Goal: Task Accomplishment & Management: Manage account settings

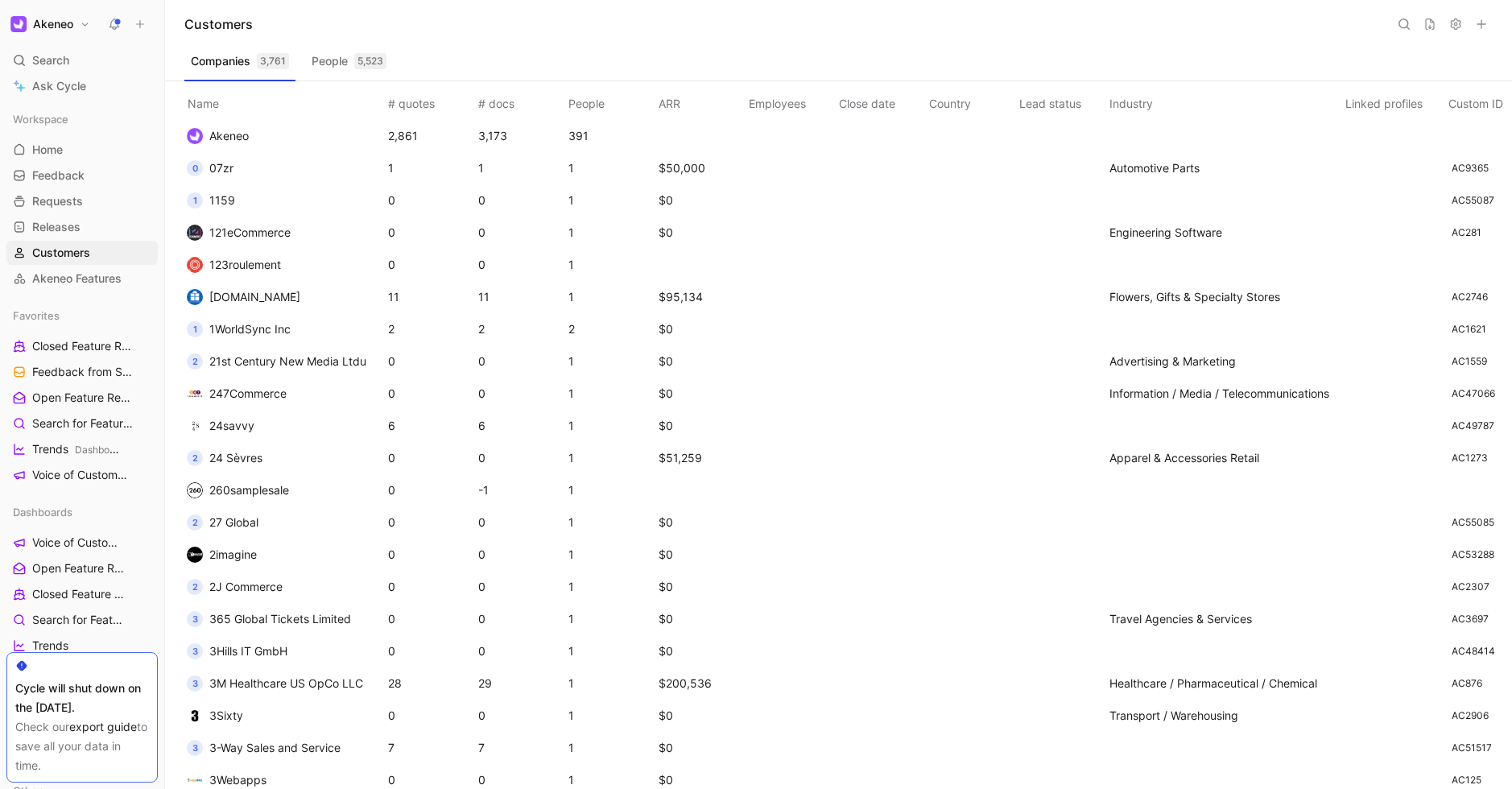
drag, startPoint x: 36, startPoint y: 688, endPoint x: 109, endPoint y: 760, distance: 102.5
click at [109, 760] on div "Cycle will shut down on the [DATE]. Check our export guide to save all your dat…" at bounding box center [81, 717] width 152 height 130
click at [850, 53] on div "Companies 3,761 People 5,523" at bounding box center [838, 64] width 1308 height 32
click at [1431, 55] on div "Export customers Export customers" at bounding box center [1429, 53] width 94 height 23
click at [1168, 76] on div "Companies 3,761 People 5,523" at bounding box center [838, 64] width 1308 height 32
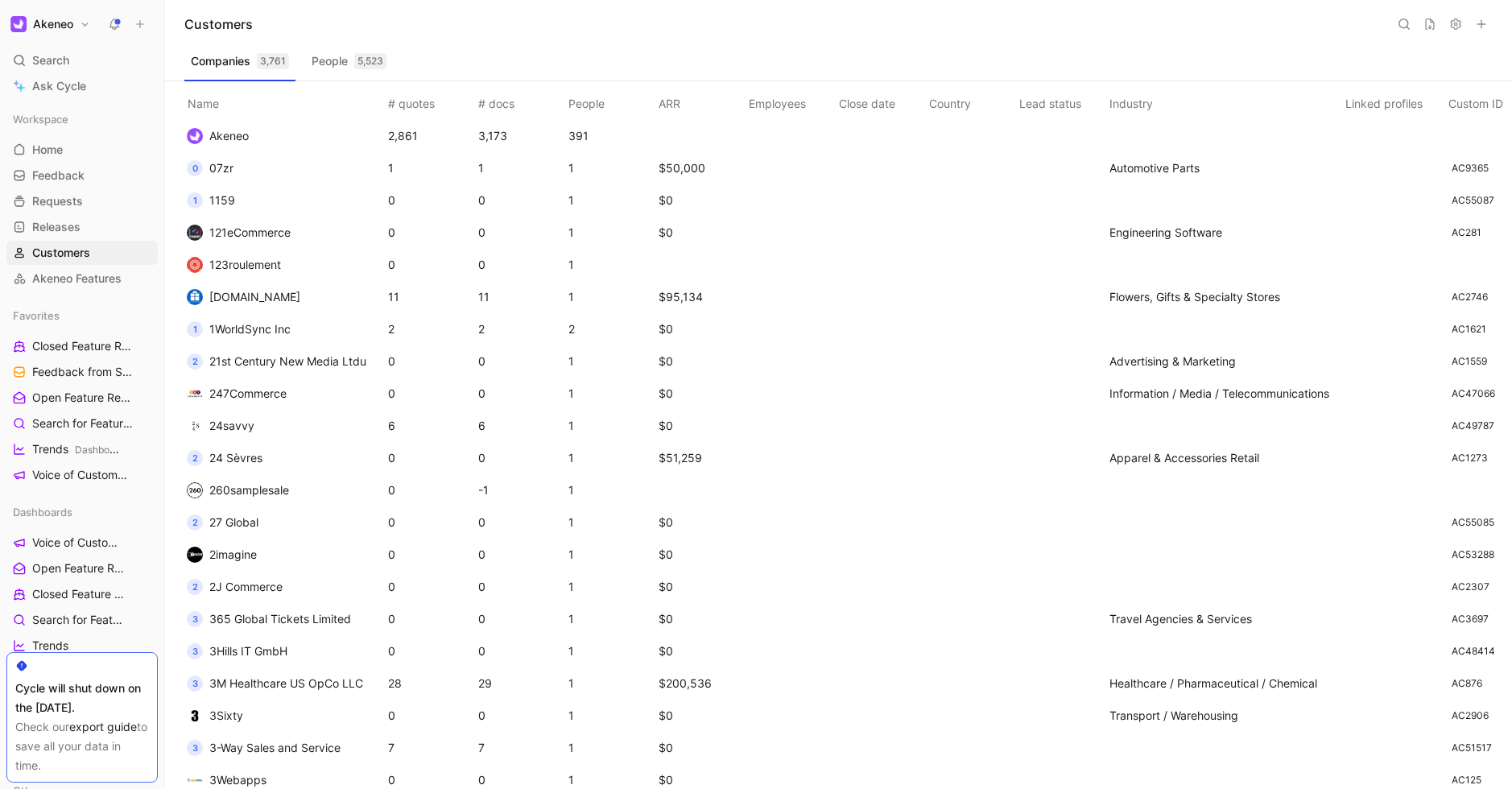
click at [1400, 30] on button at bounding box center [1404, 24] width 23 height 23
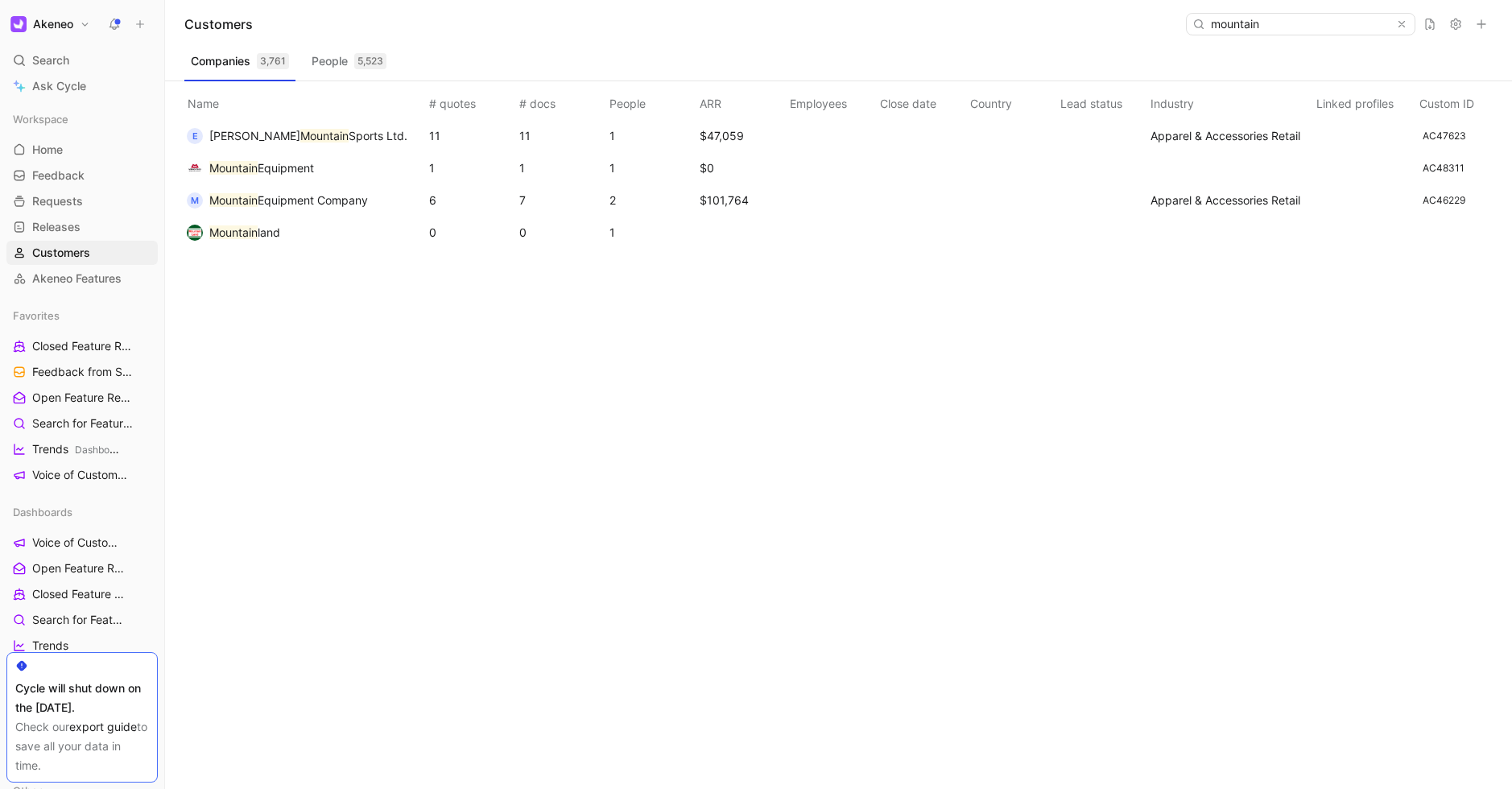
click at [1326, 28] on input "mountain" at bounding box center [1300, 24] width 191 height 21
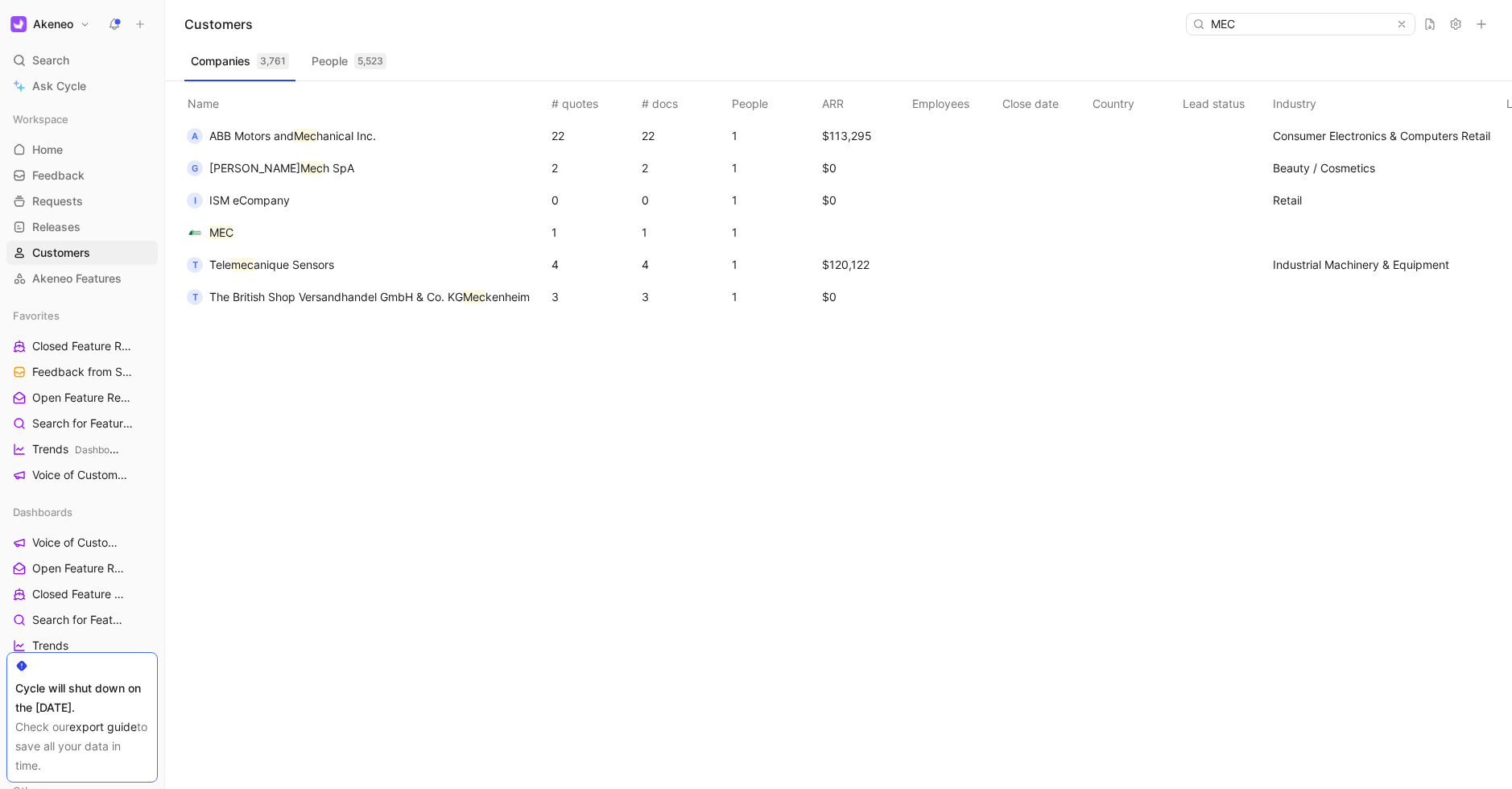
type input "MEC"
click at [231, 225] on mark "MEC" at bounding box center [221, 232] width 24 height 14
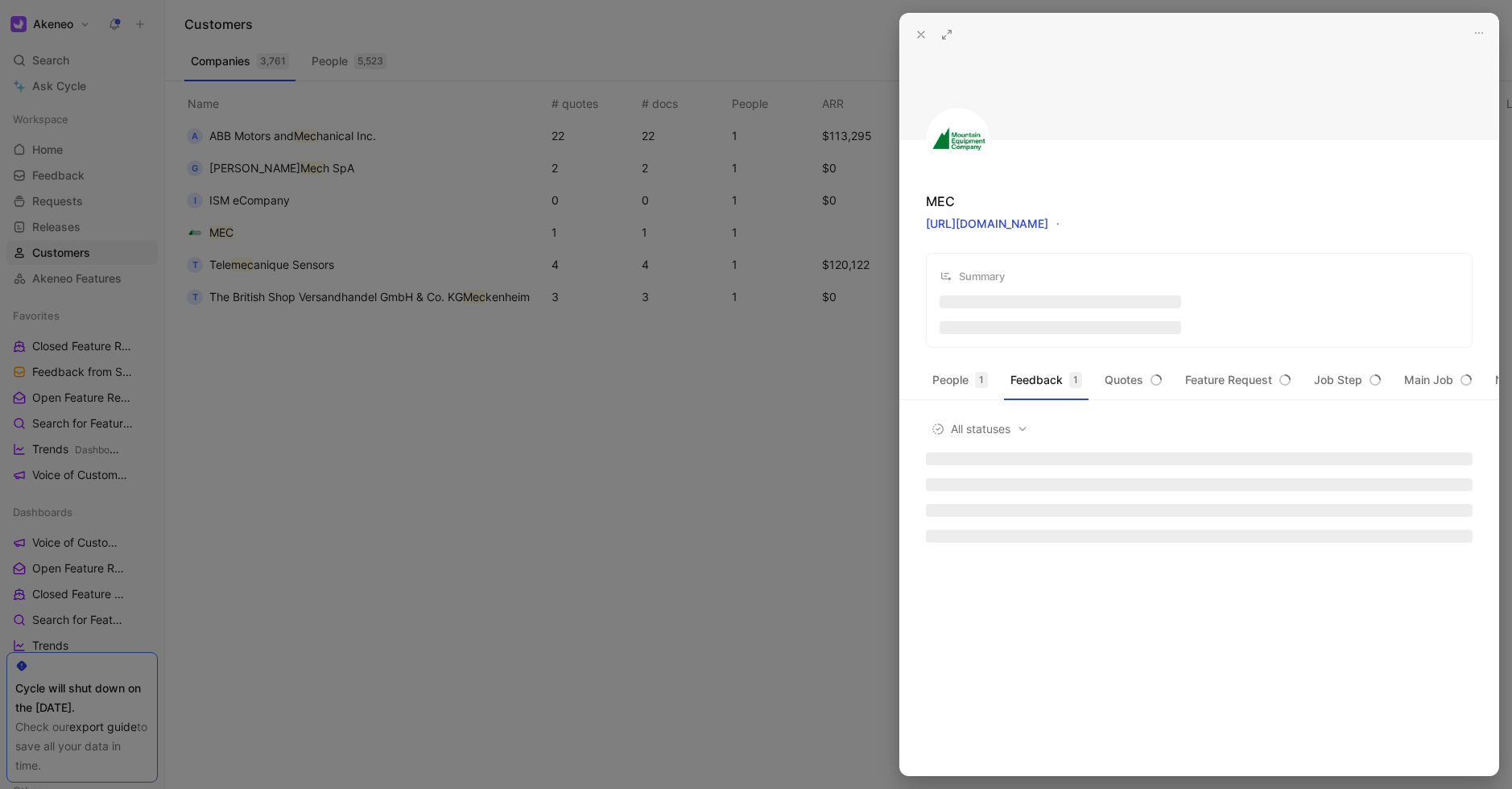
click at [922, 39] on icon at bounding box center [921, 34] width 13 height 13
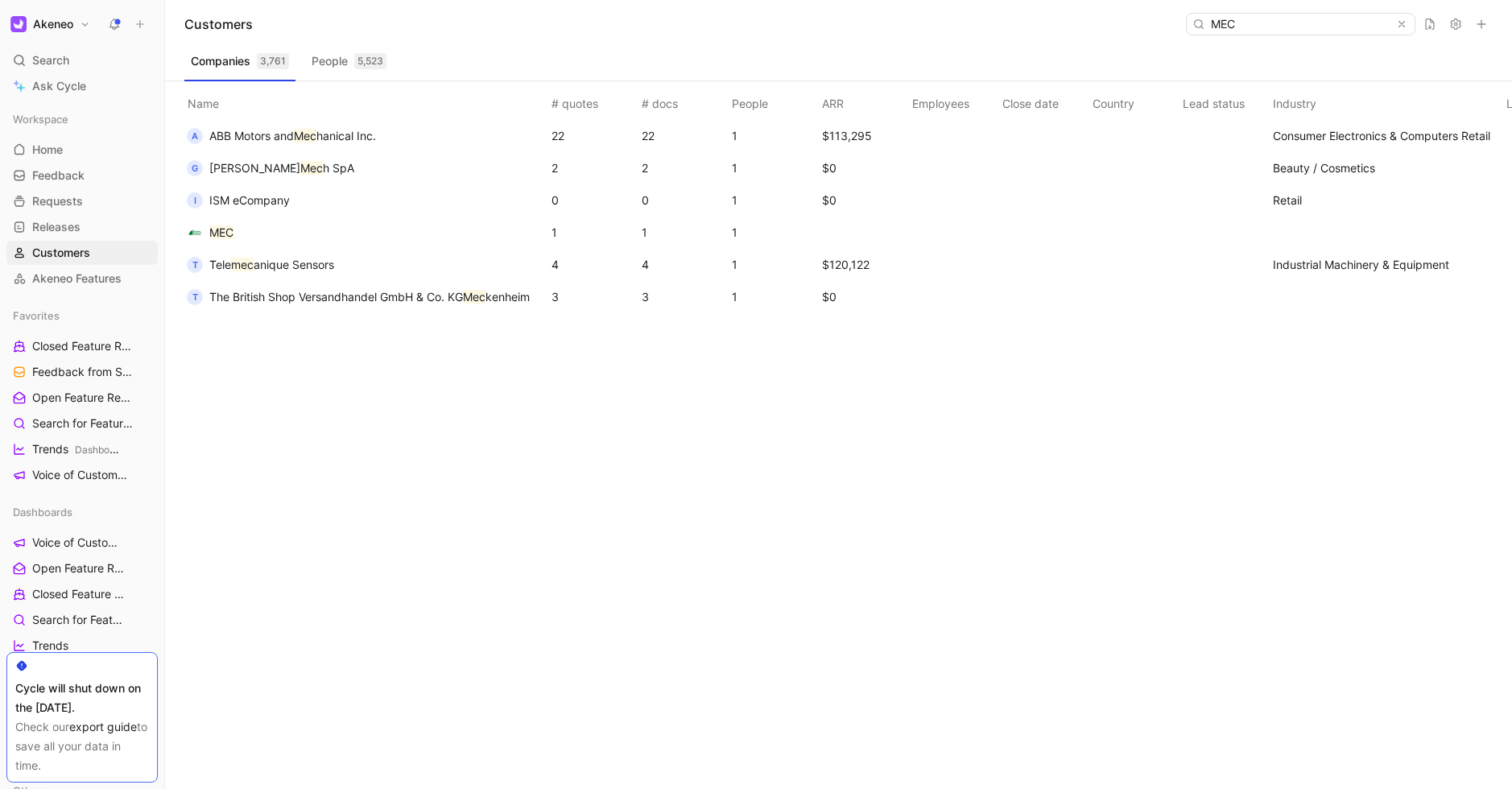
click at [219, 224] on span "MEC" at bounding box center [221, 232] width 24 height 19
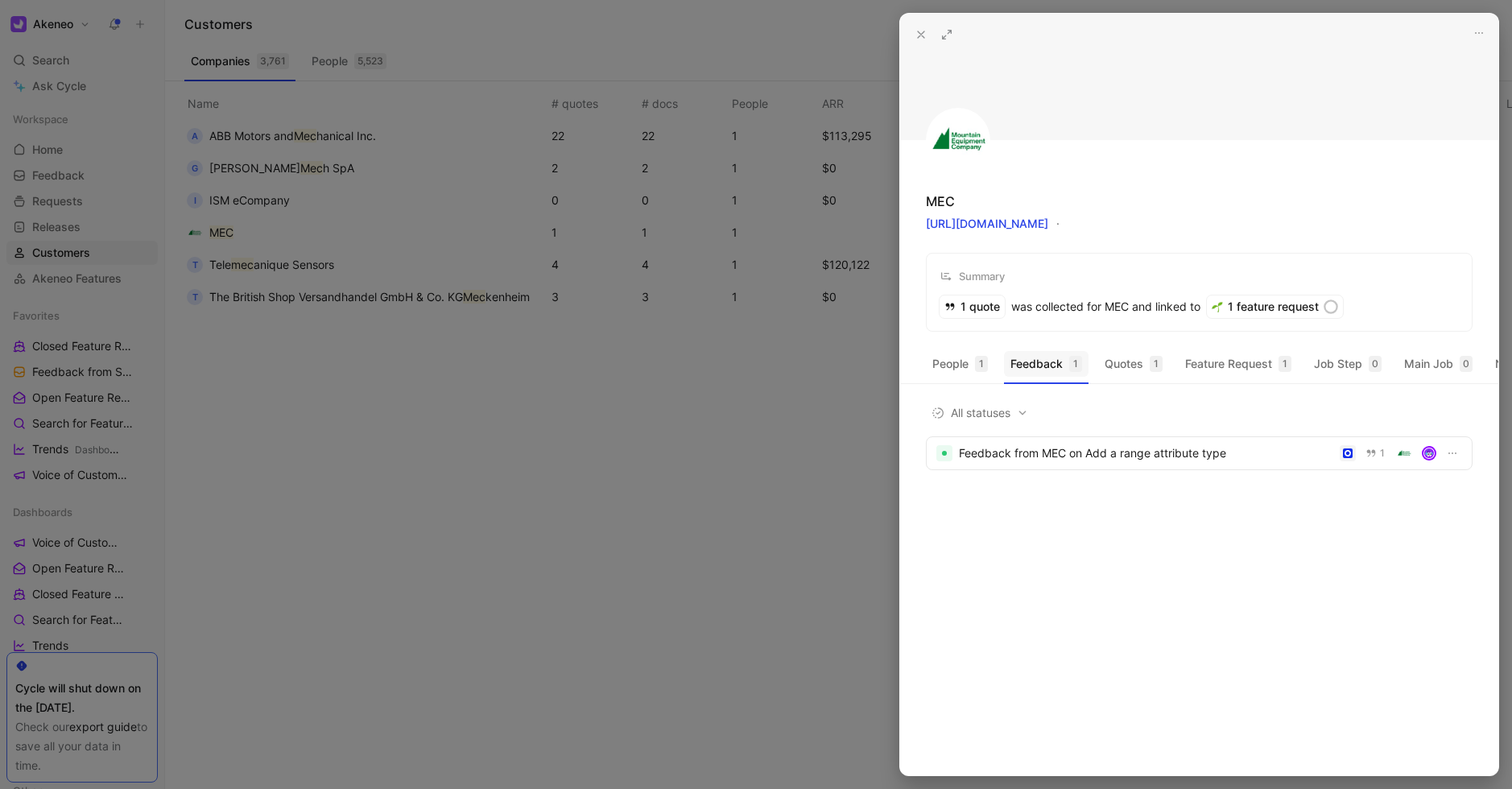
click at [1045, 375] on button "Feedback 1" at bounding box center [1046, 364] width 84 height 26
click at [1165, 455] on div "Feedback from MEC on Add a range attribute type" at bounding box center [1146, 453] width 375 height 19
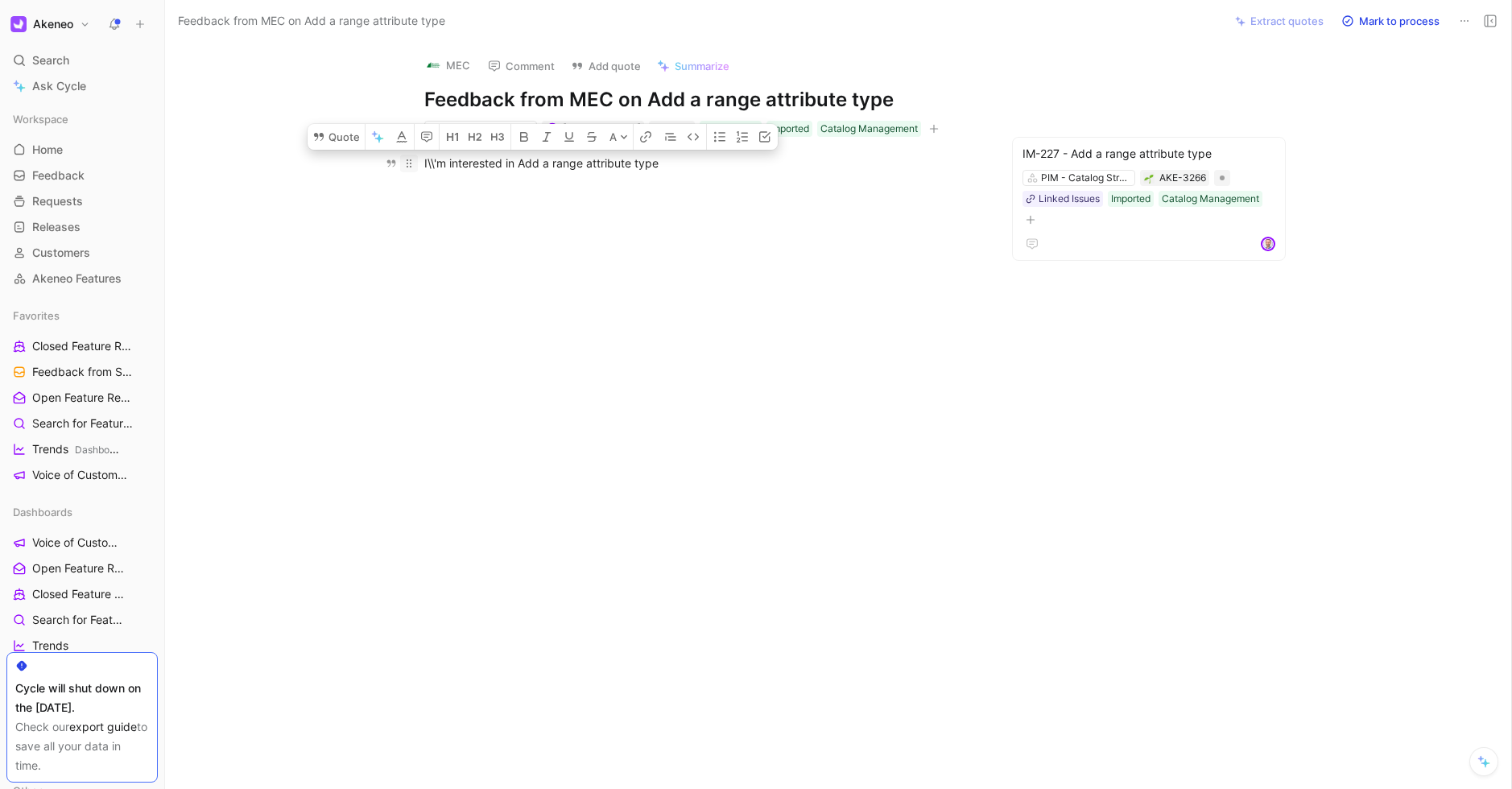
drag, startPoint x: 675, startPoint y: 163, endPoint x: 415, endPoint y: 163, distance: 260.0
click at [415, 163] on p "I\\'m interested in Add a range attribute type" at bounding box center [702, 163] width 618 height 27
click at [695, 205] on div at bounding box center [702, 307] width 1007 height 237
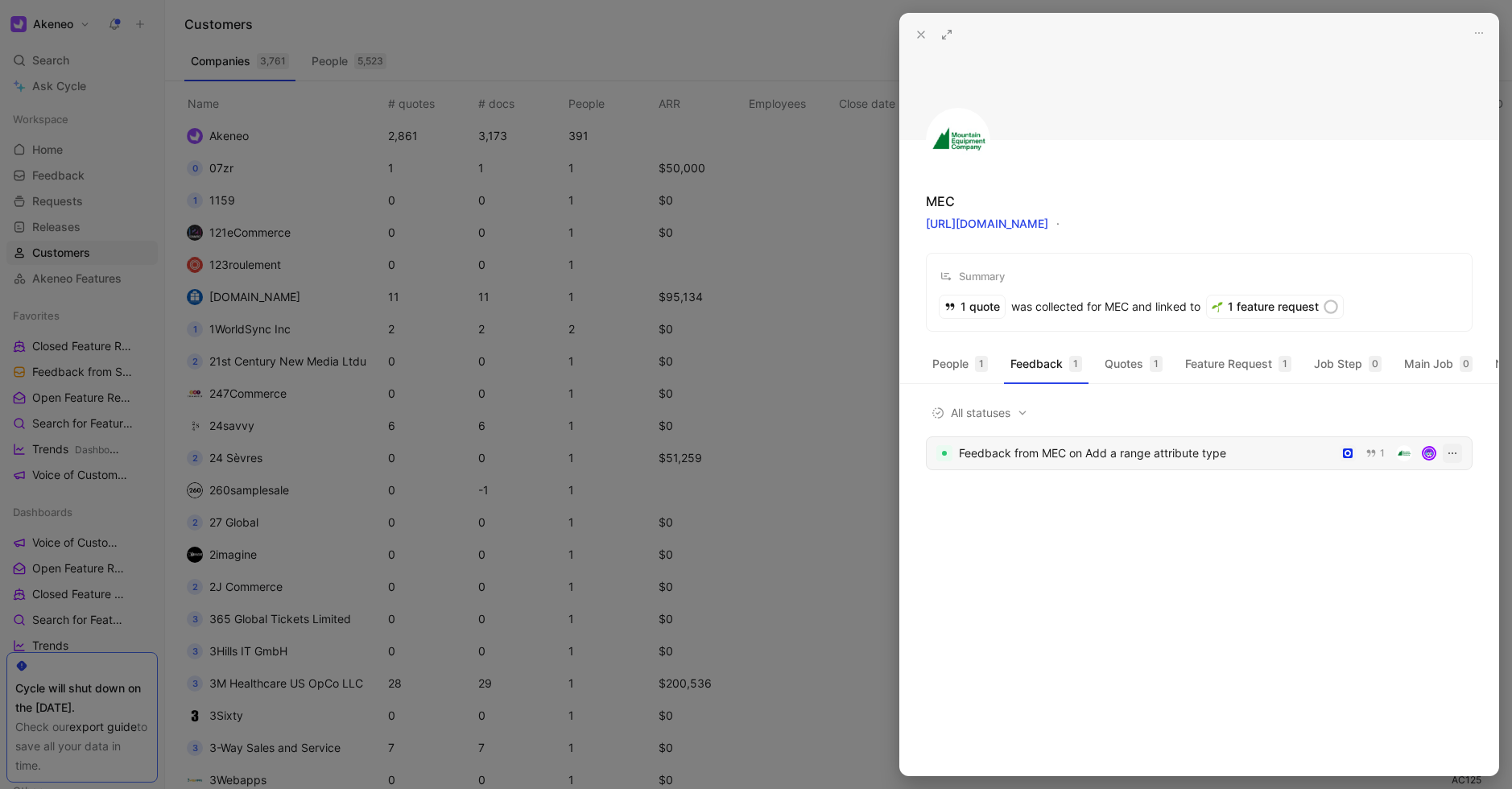
click at [1455, 454] on icon "button" at bounding box center [1452, 453] width 13 height 13
click at [1124, 449] on div "Feedback from MEC on Add a range attribute type" at bounding box center [1146, 453] width 375 height 19
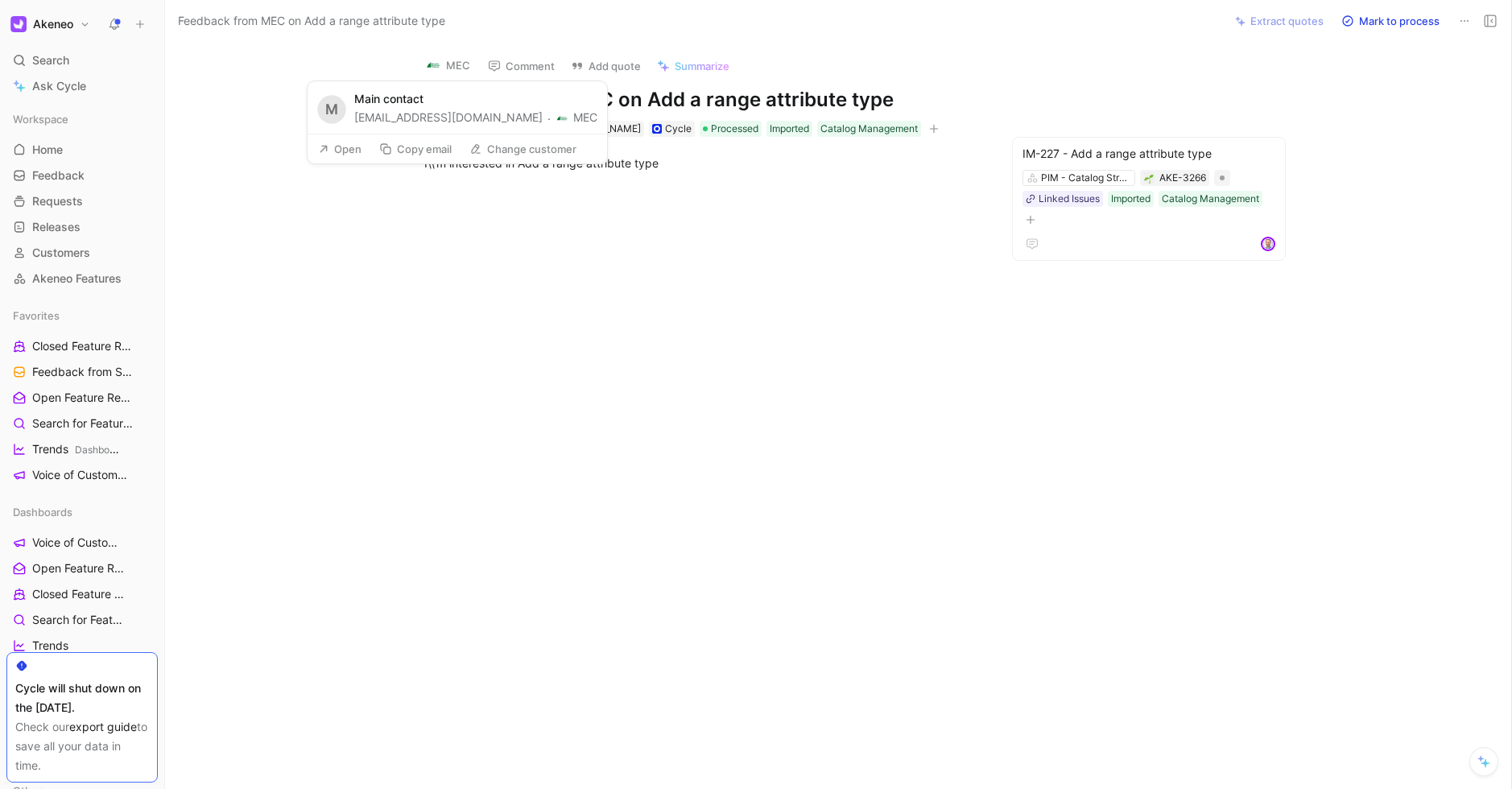
click at [445, 61] on button "MEC" at bounding box center [447, 65] width 60 height 24
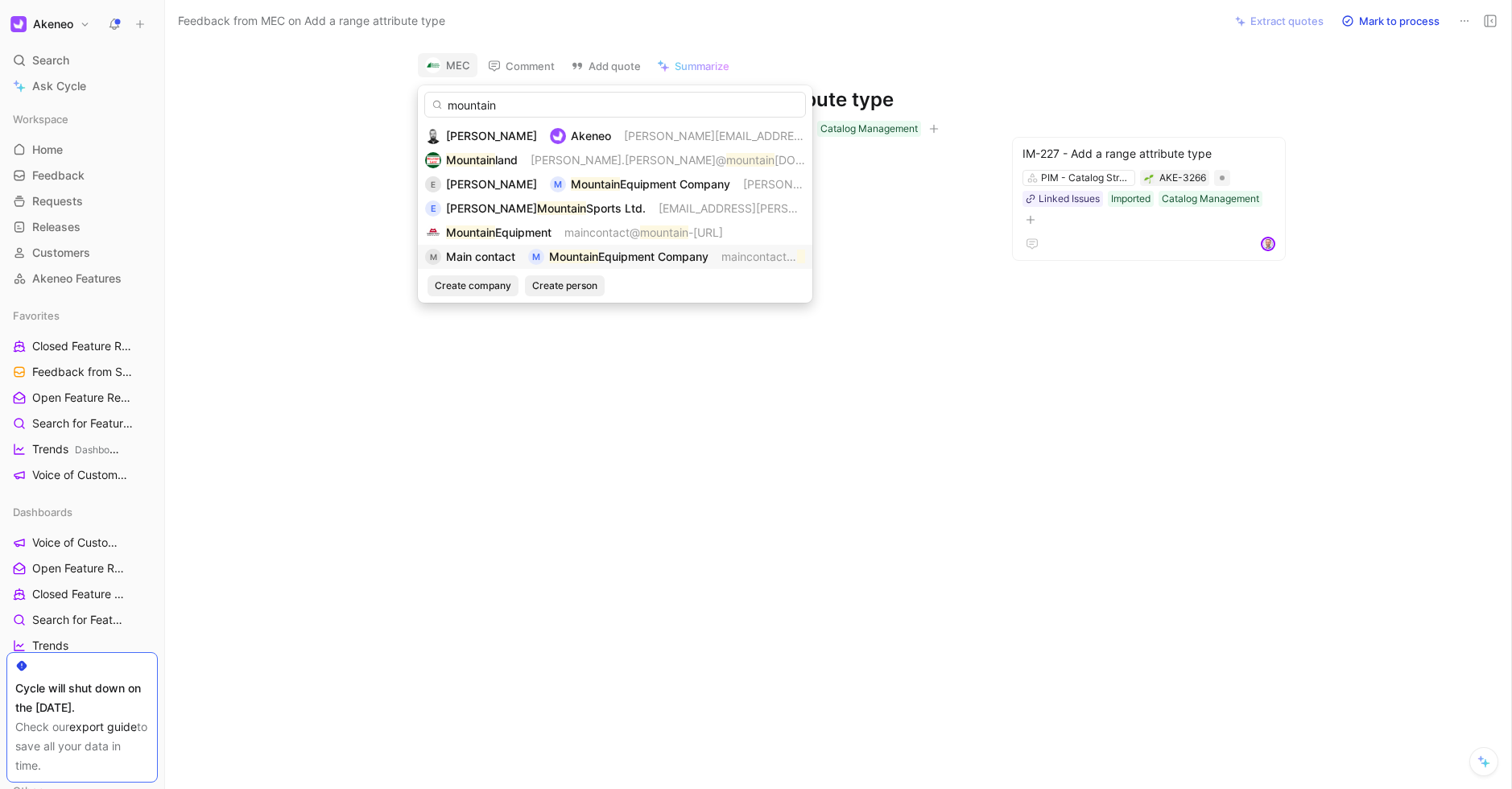
type input "mountain"
click at [668, 260] on span "Equipment Company" at bounding box center [653, 257] width 110 height 14
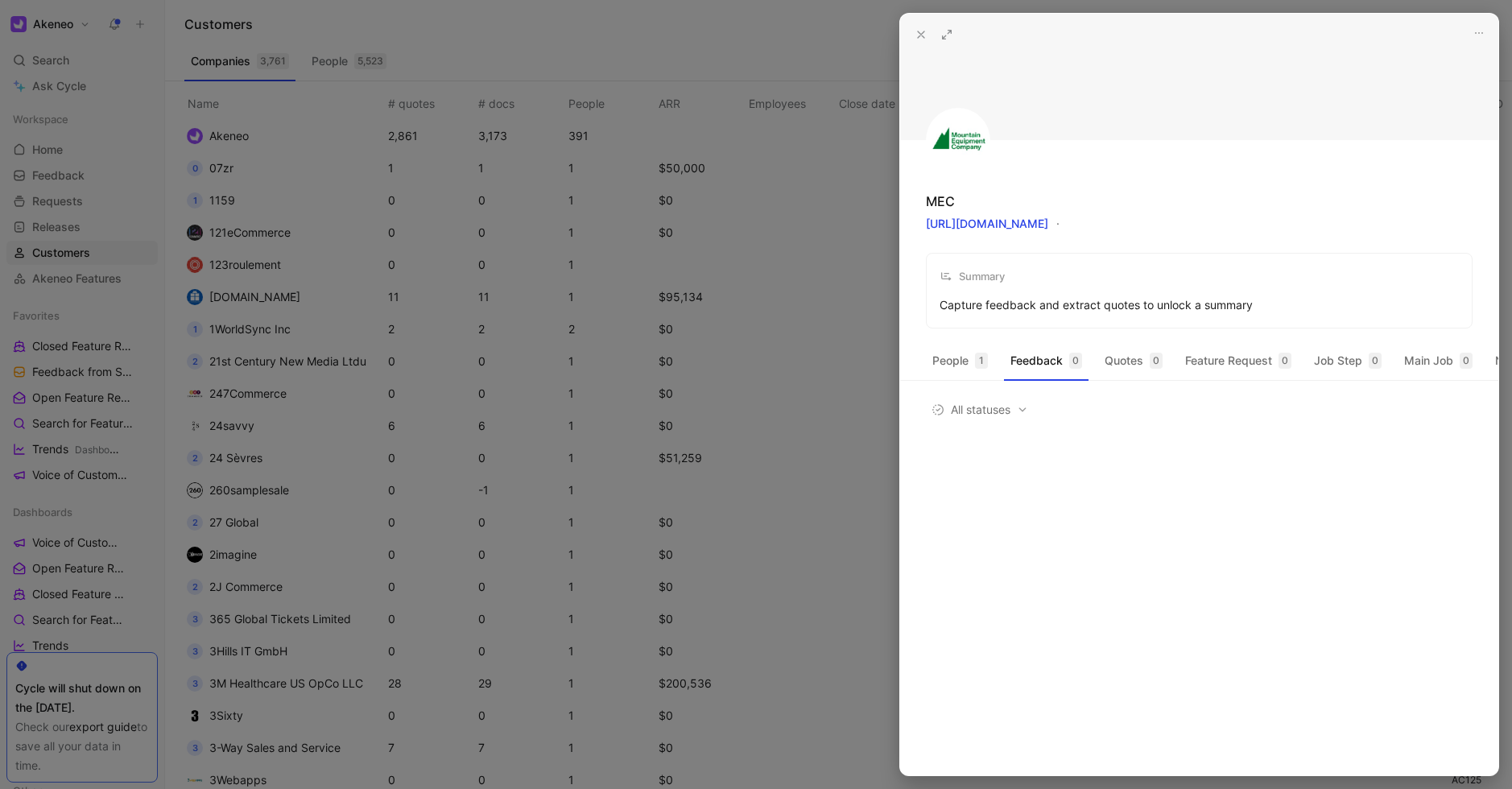
click at [922, 29] on icon at bounding box center [921, 34] width 13 height 13
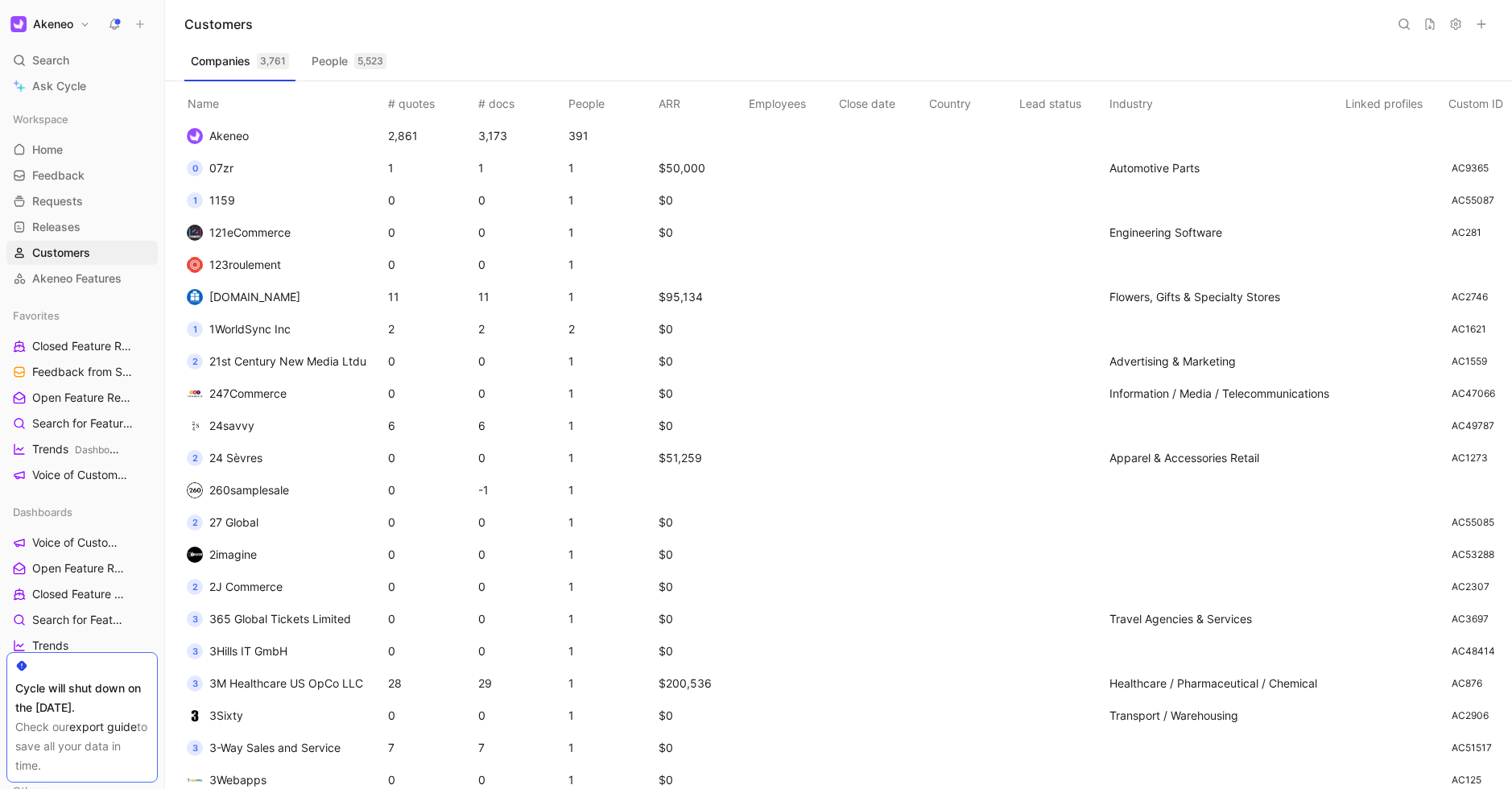
click at [1402, 28] on use at bounding box center [1404, 23] width 10 height 10
type input "MEC"
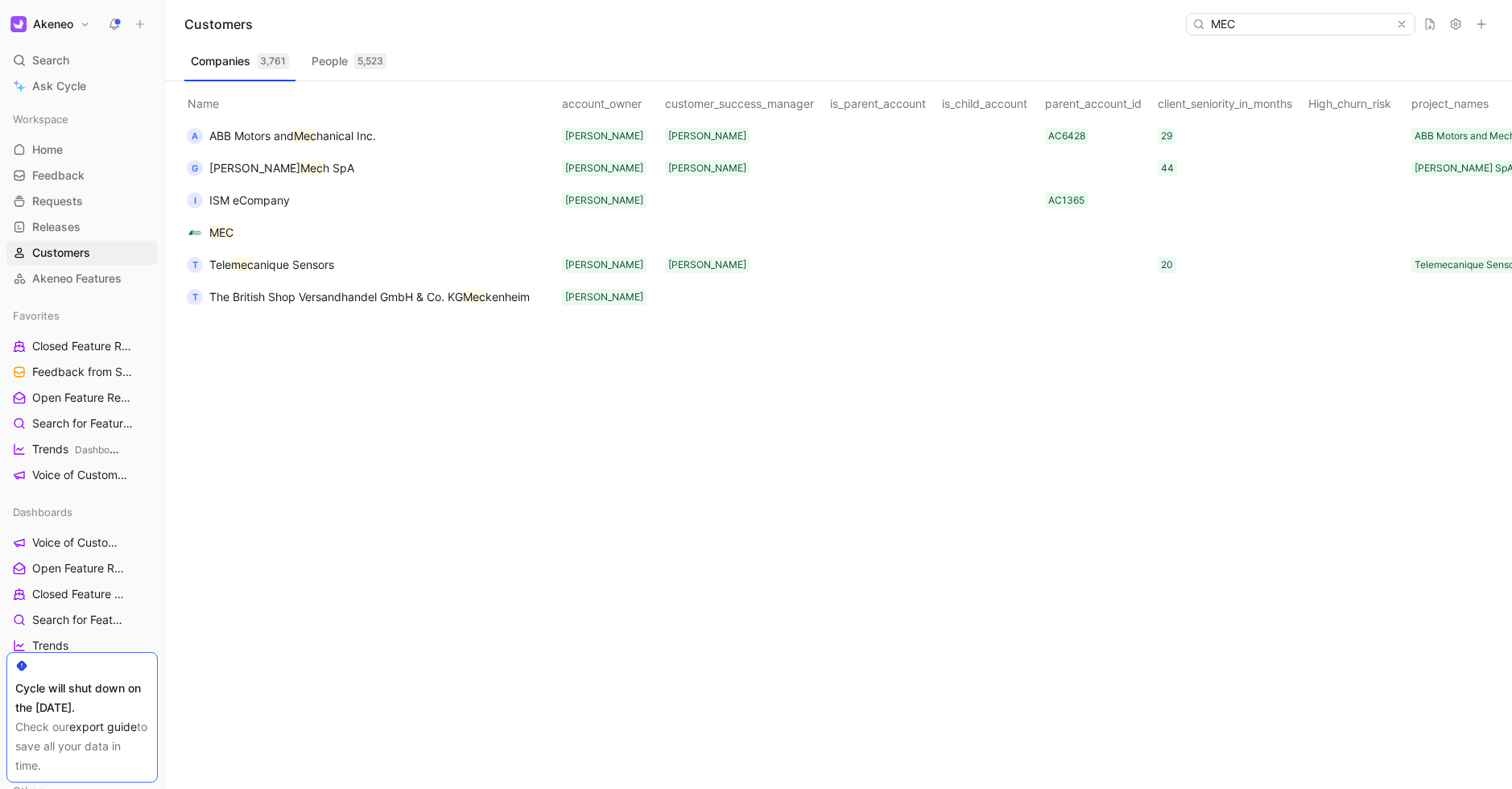
scroll to position [0, 2416]
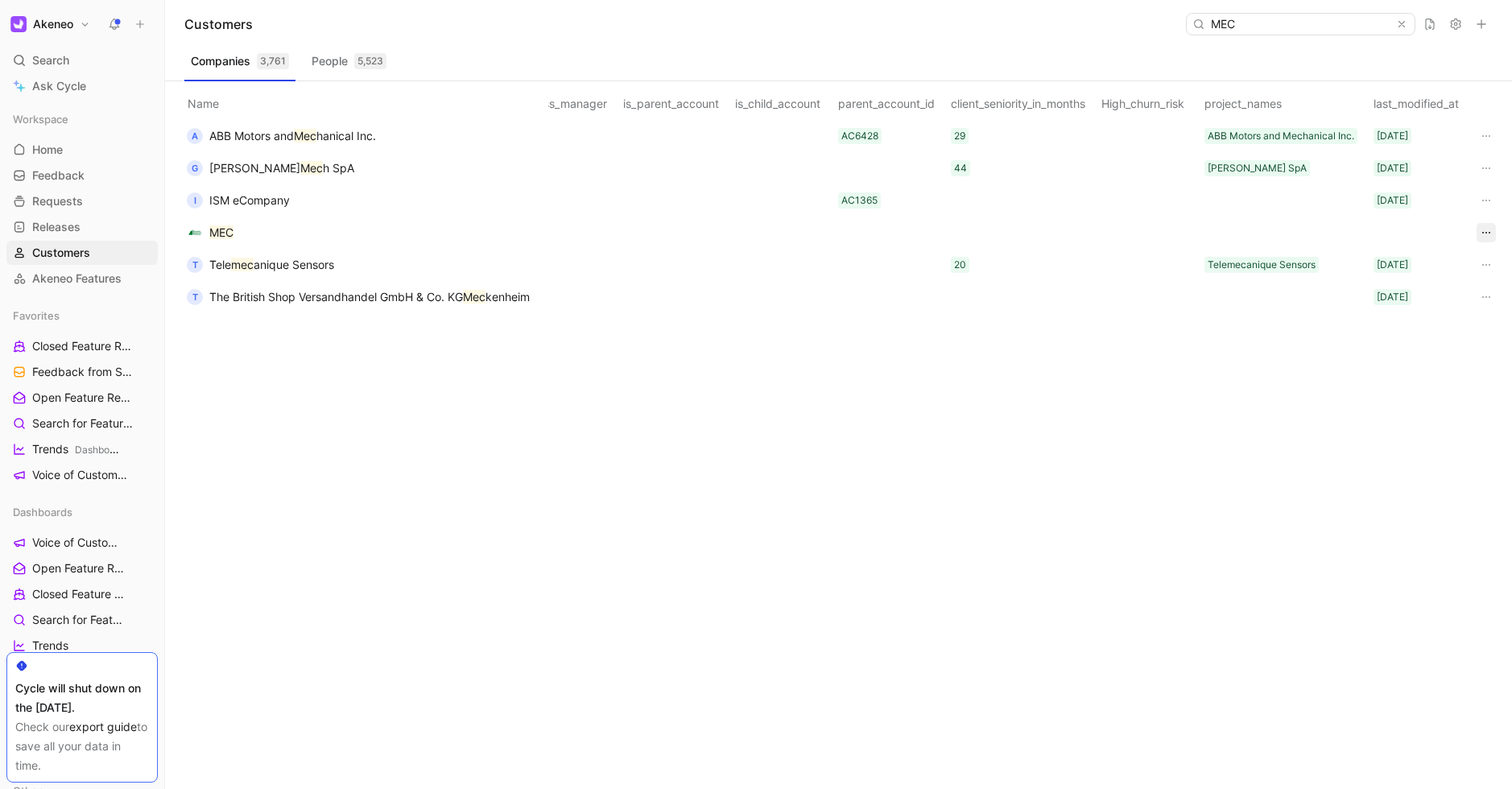
click at [1485, 229] on icon "button" at bounding box center [1486, 232] width 13 height 13
click at [1446, 293] on span "Delete" at bounding box center [1429, 291] width 34 height 14
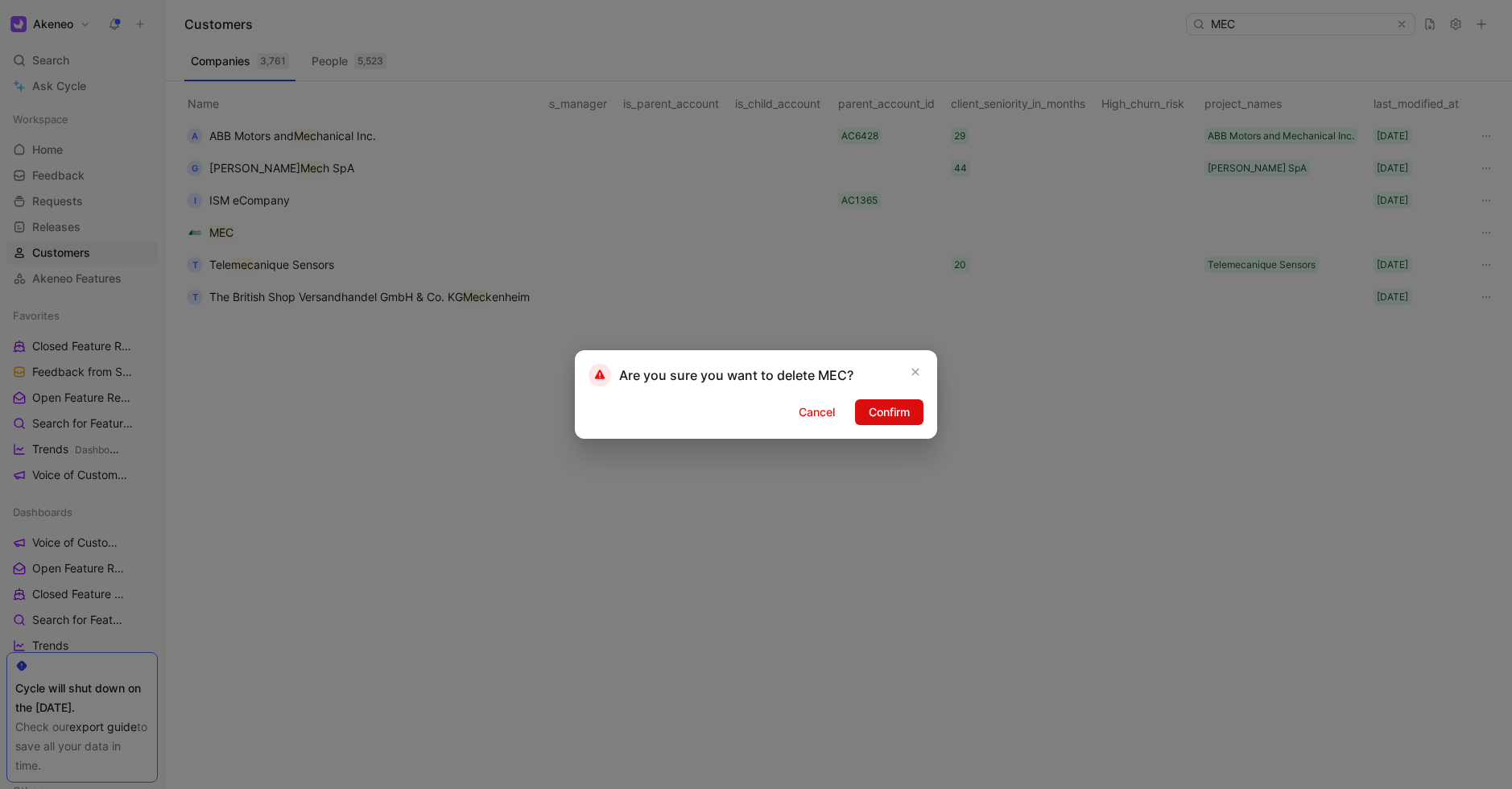
click at [902, 410] on span "Confirm" at bounding box center [889, 412] width 41 height 19
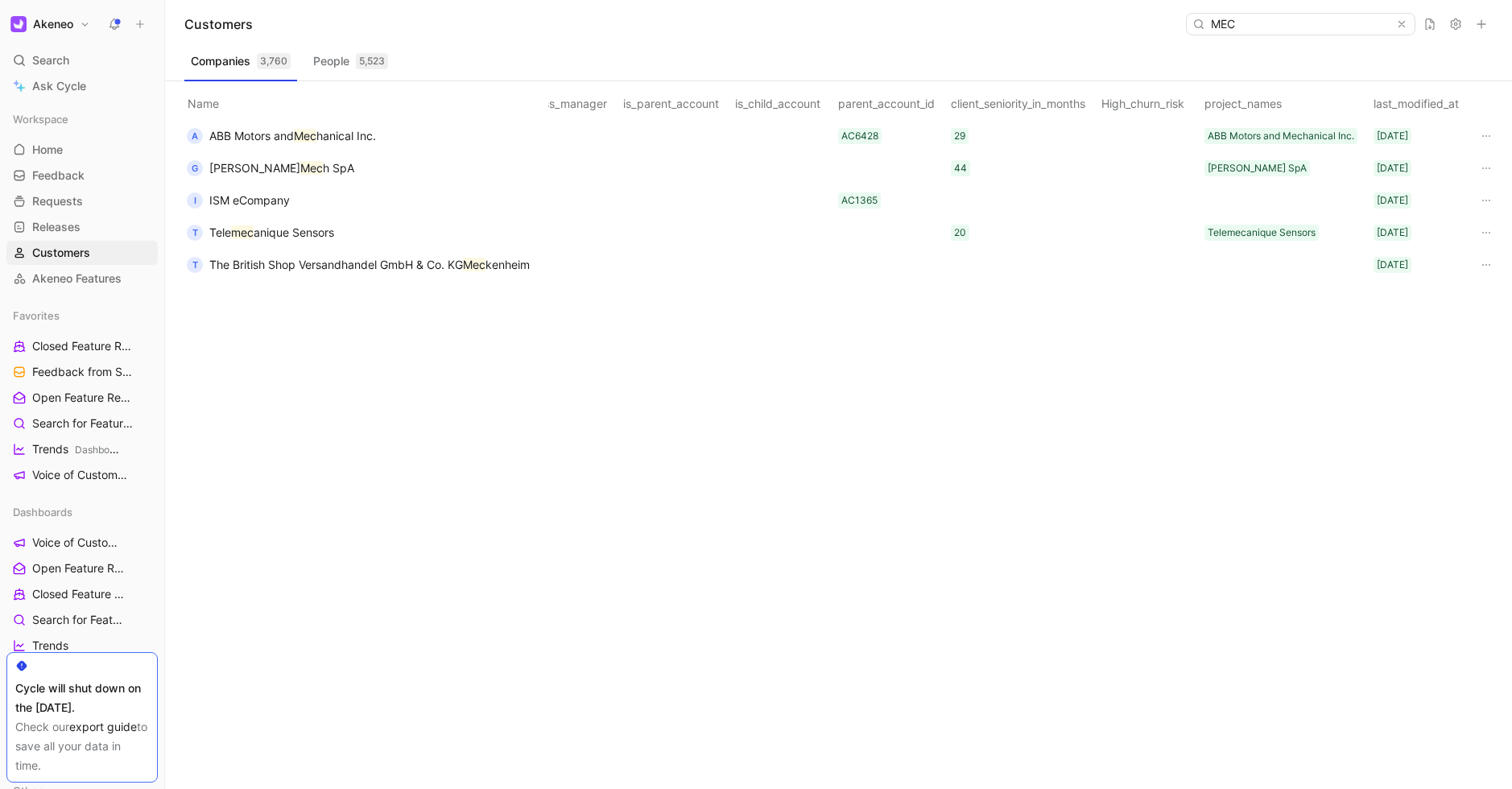
click at [465, 452] on div "Name # quotes # docs People ARR Employees Close date Country Lead status Indust…" at bounding box center [844, 435] width 1333 height 707
click at [112, 23] on icon at bounding box center [114, 23] width 13 height 13
